Goal: Transaction & Acquisition: Book appointment/travel/reservation

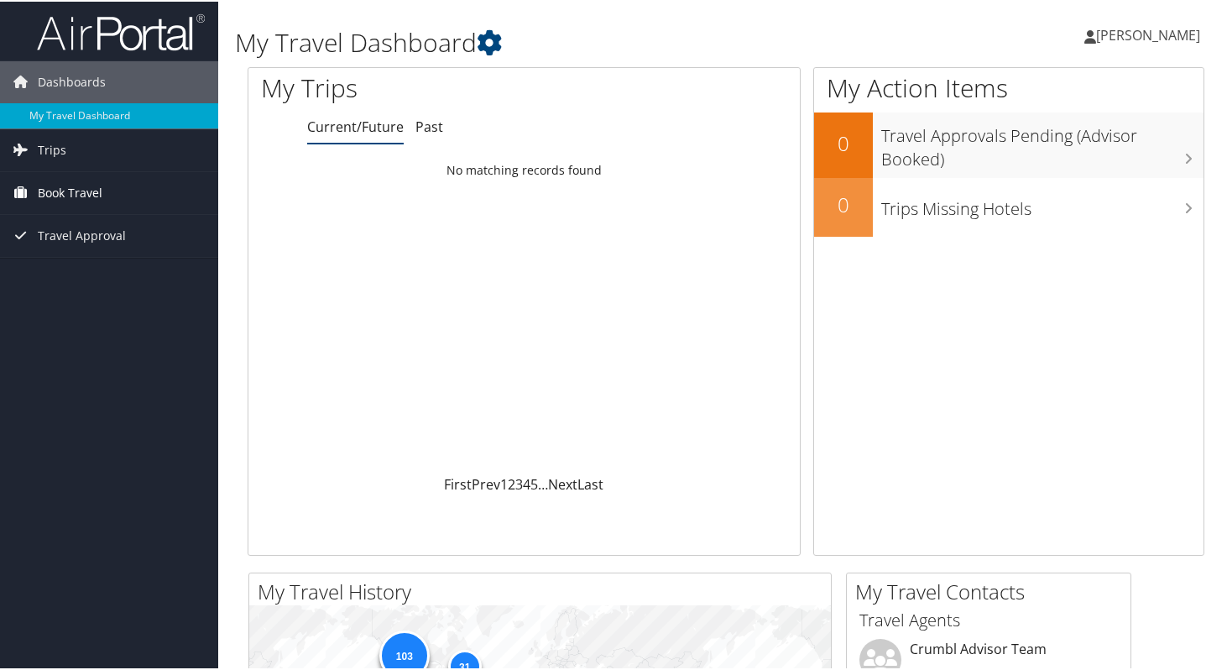
click at [121, 188] on link "Book Travel" at bounding box center [109, 191] width 218 height 42
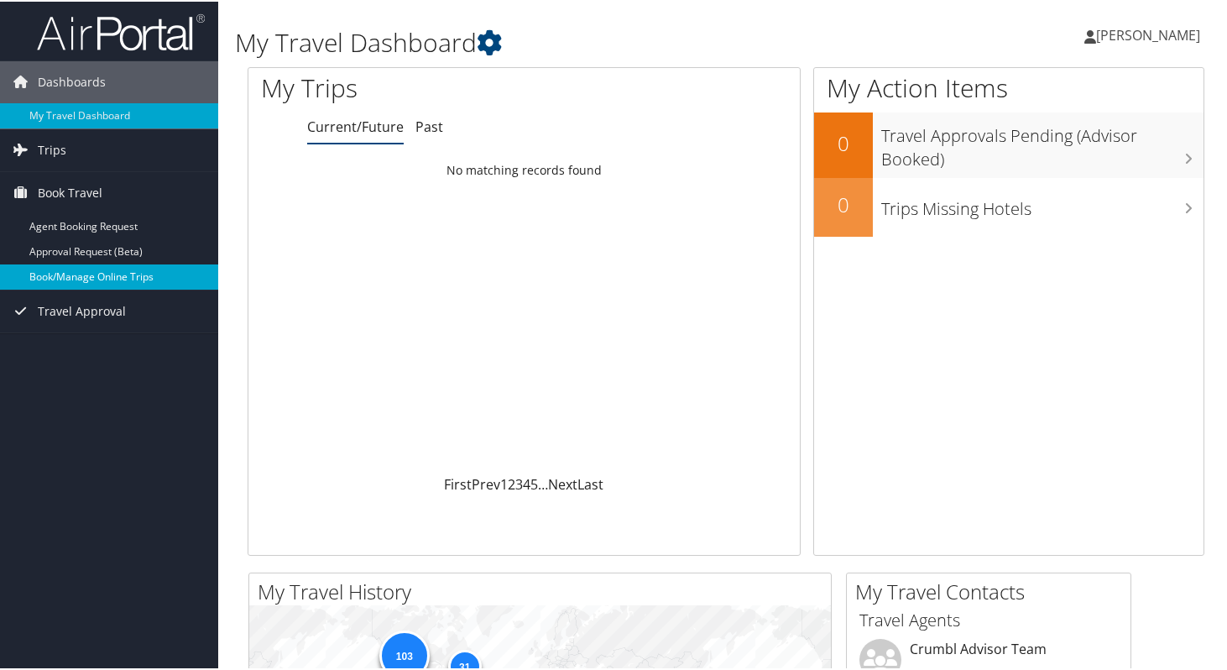
click at [106, 273] on link "Book/Manage Online Trips" at bounding box center [109, 275] width 218 height 25
